Goal: Information Seeking & Learning: Learn about a topic

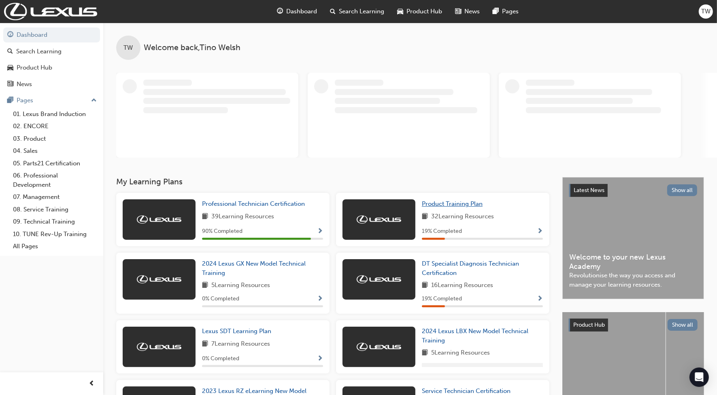
click at [429, 204] on span "Product Training Plan" at bounding box center [452, 203] width 61 height 7
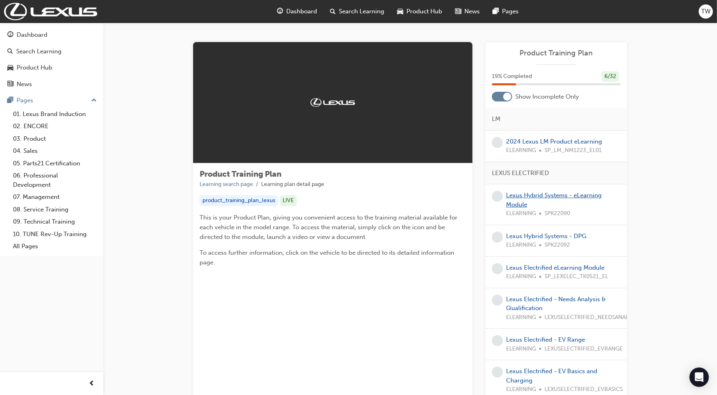
click at [518, 196] on link "Lexus Hybrid Systems - eLearning Module" at bounding box center [553, 200] width 95 height 17
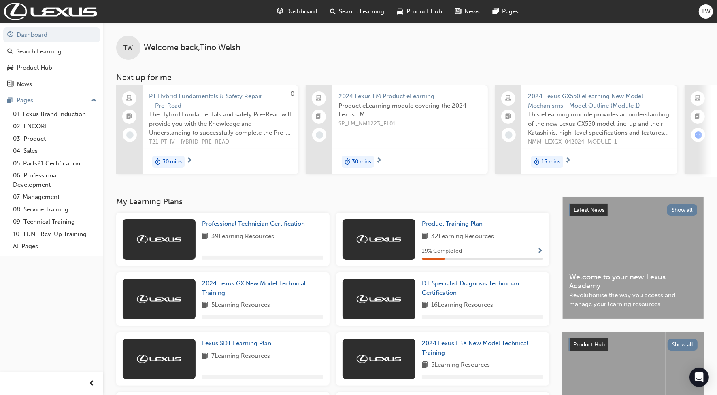
click at [310, 17] on div "Dashboard" at bounding box center [297, 11] width 53 height 17
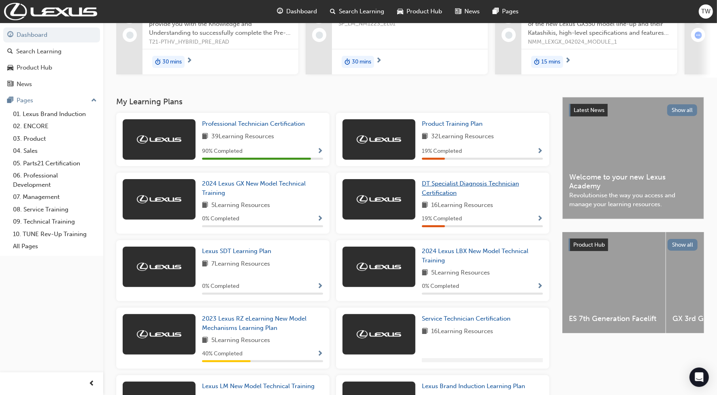
scroll to position [101, 0]
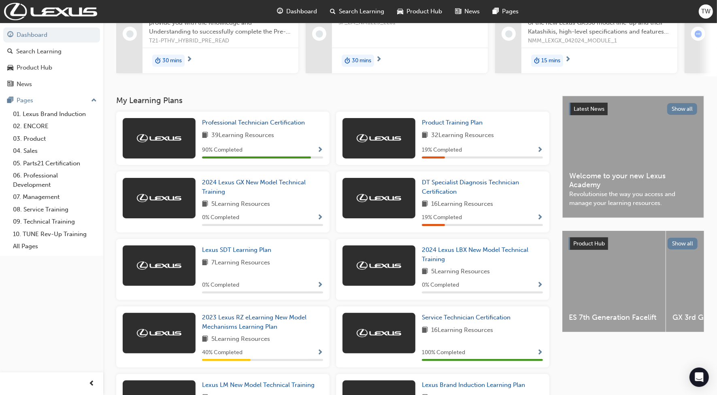
click at [477, 141] on span "32 Learning Resources" at bounding box center [462, 136] width 63 height 10
click at [474, 187] on span "DT Specialist Diagnosis Technician Certification" at bounding box center [470, 187] width 97 height 17
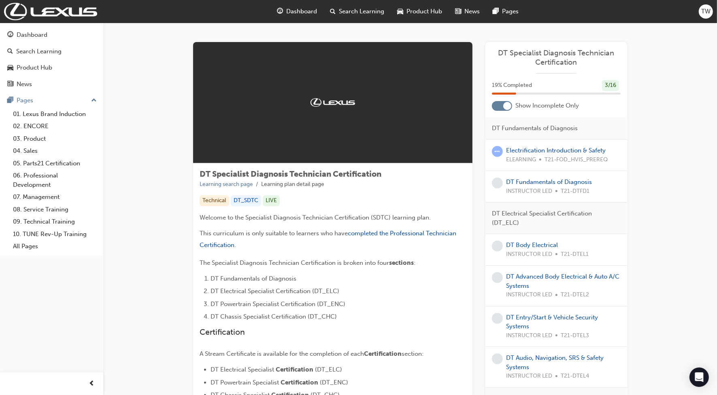
click at [497, 151] on span "learningRecordVerb_ATTEMPT-icon" at bounding box center [497, 151] width 11 height 11
click at [548, 151] on link "Electrification Introduction & Safety" at bounding box center [556, 150] width 100 height 7
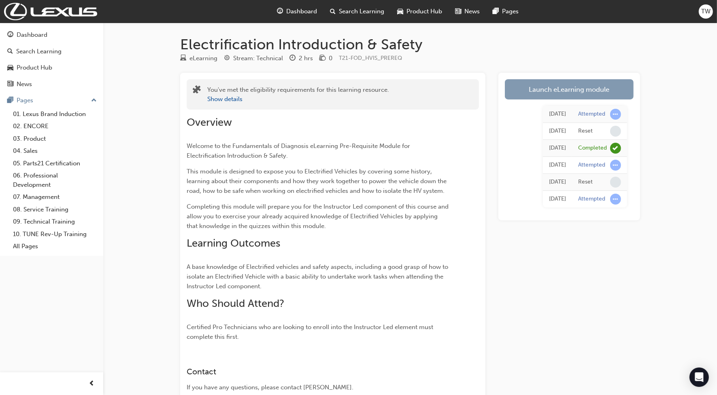
click at [572, 90] on link "Launch eLearning module" at bounding box center [569, 89] width 129 height 20
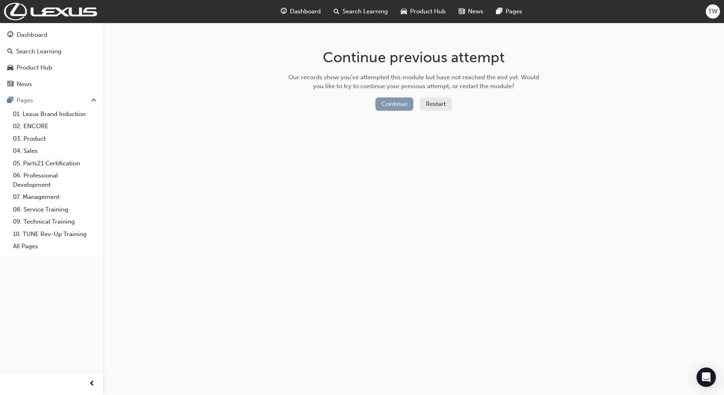
click at [389, 108] on button "Continue" at bounding box center [394, 104] width 38 height 13
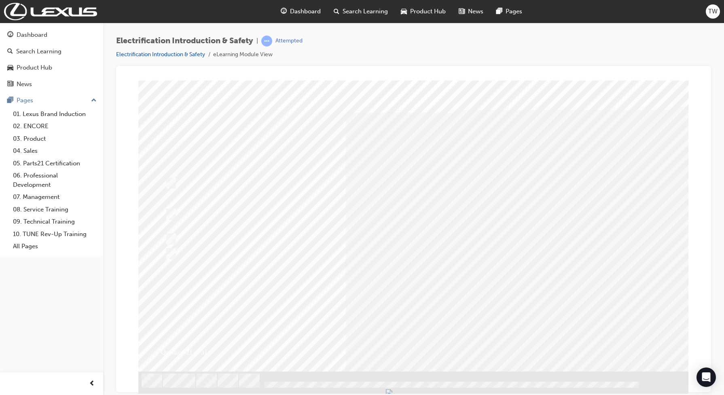
click at [439, 382] on div at bounding box center [413, 389] width 550 height 14
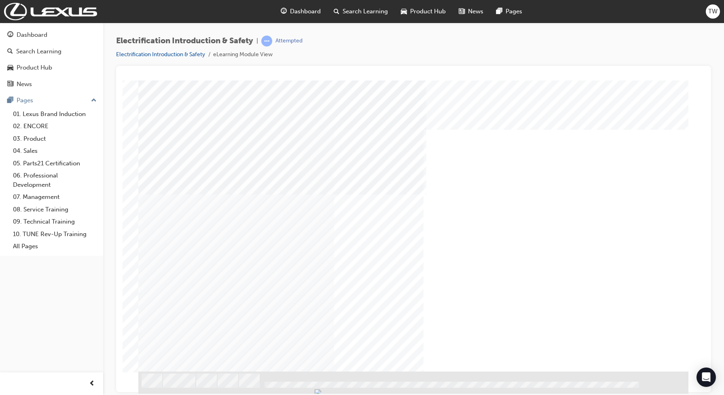
click at [435, 384] on div at bounding box center [413, 389] width 550 height 14
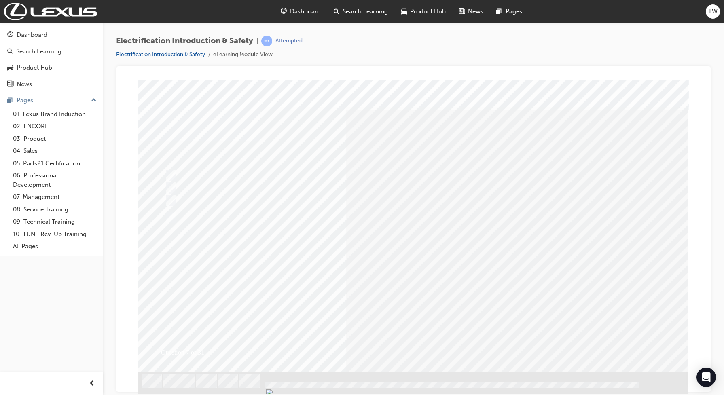
click at [371, 382] on div at bounding box center [413, 389] width 550 height 14
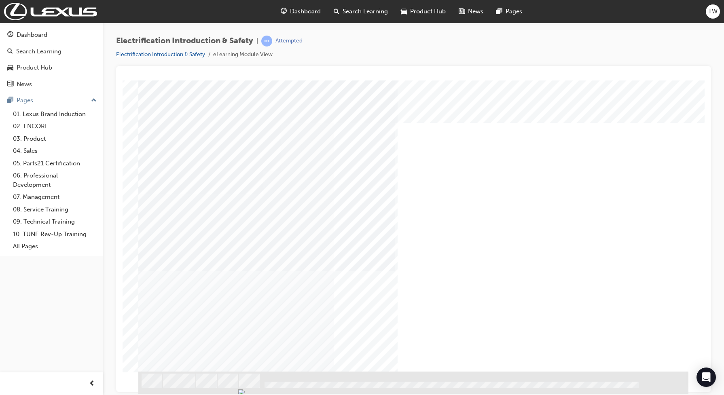
click at [306, 384] on div at bounding box center [413, 392] width 550 height 42
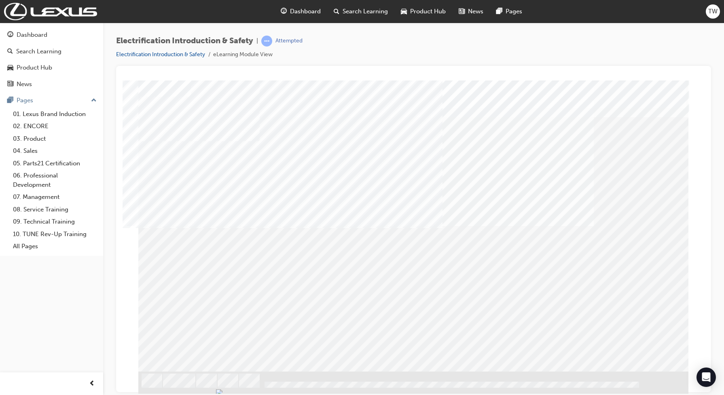
click at [356, 384] on div at bounding box center [413, 389] width 550 height 14
click at [359, 384] on div at bounding box center [413, 389] width 550 height 14
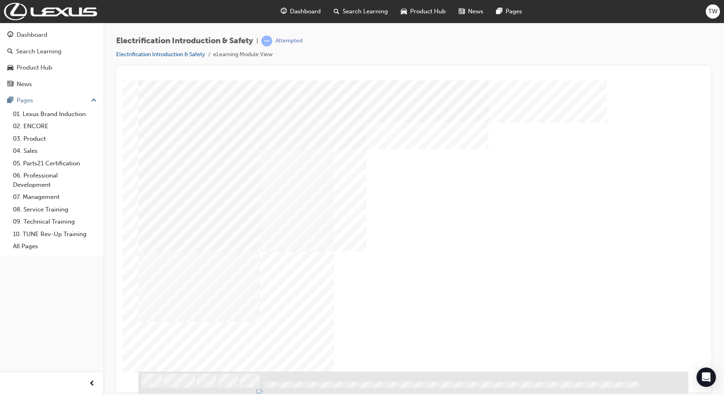
click at [403, 384] on div at bounding box center [413, 389] width 550 height 14
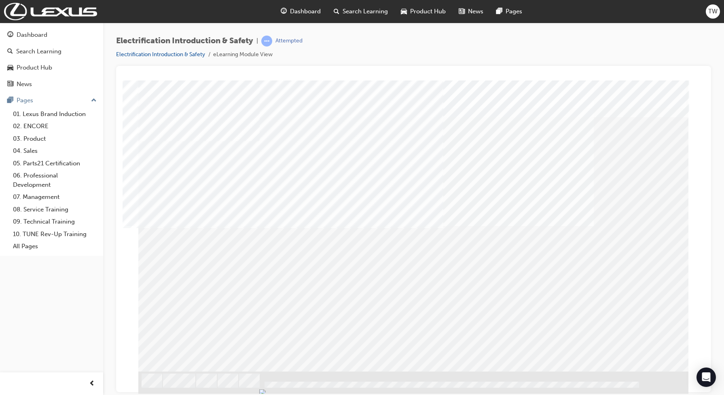
click at [197, 380] on div at bounding box center [413, 392] width 550 height 42
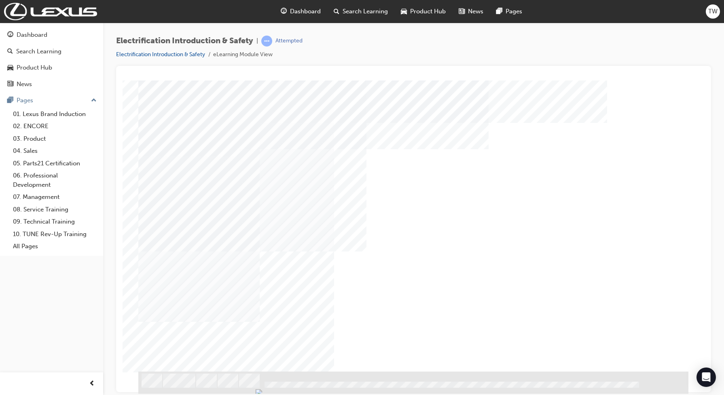
drag, startPoint x: 624, startPoint y: 247, endPoint x: 523, endPoint y: 293, distance: 111.4
